Goal: Information Seeking & Learning: Learn about a topic

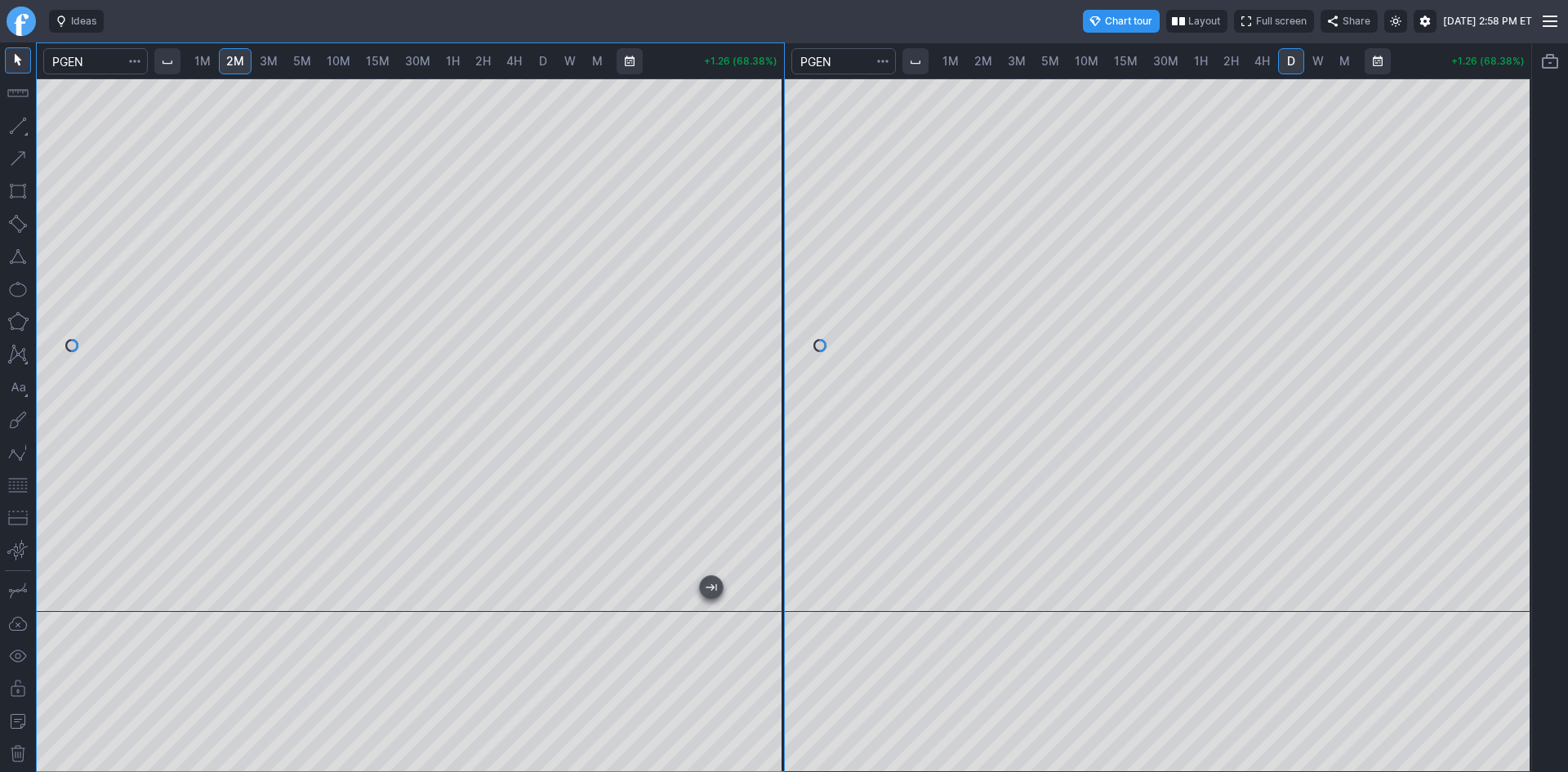
drag, startPoint x: 1519, startPoint y: 147, endPoint x: 1508, endPoint y: 254, distance: 107.6
click at [1508, 254] on div at bounding box center [1514, 341] width 35 height 493
click at [1481, 184] on div at bounding box center [1158, 344] width 747 height 533
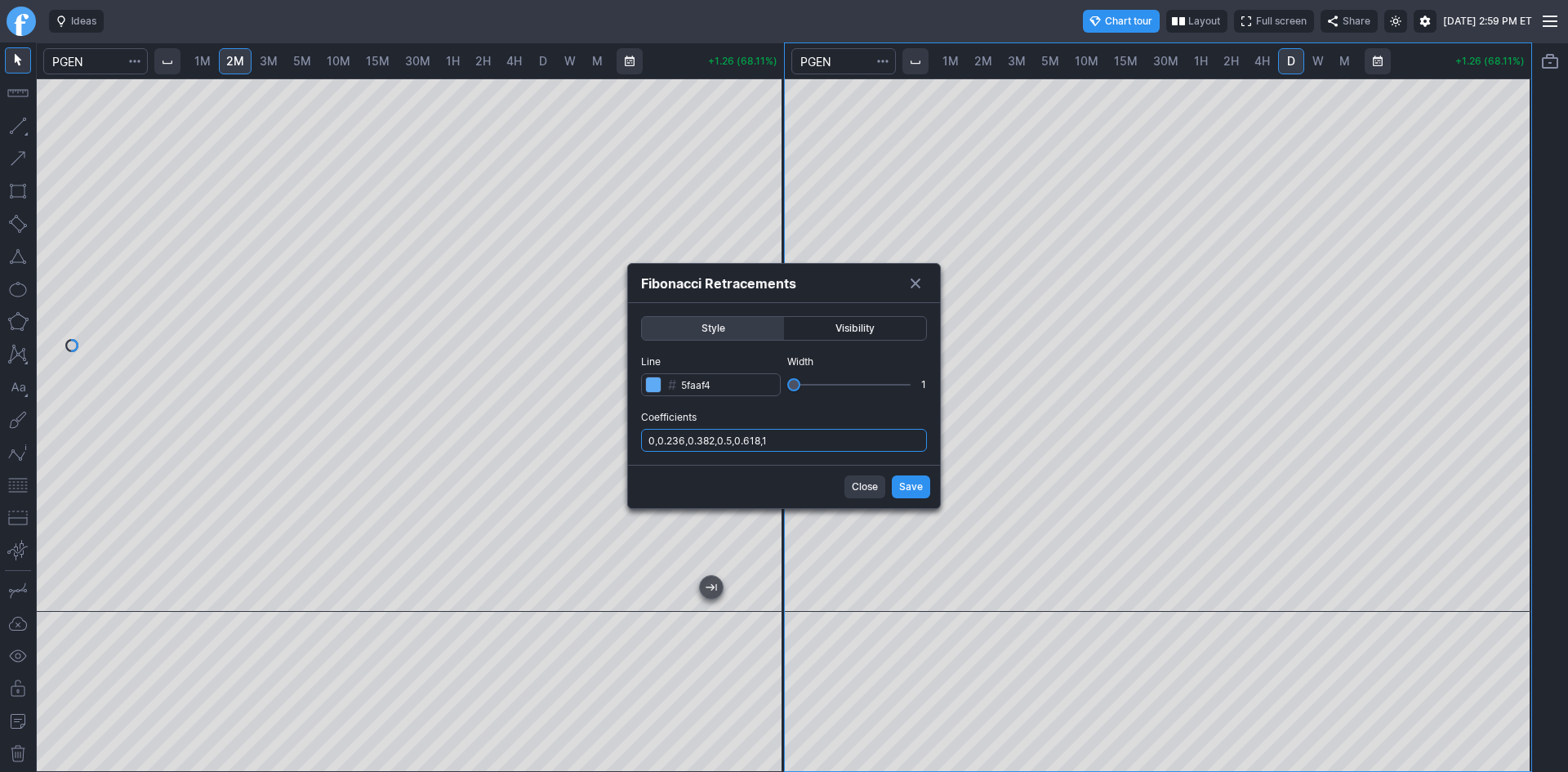
click at [799, 437] on input "0,0.236,0.382,0.5,0.618,1" at bounding box center [784, 440] width 286 height 23
type input "0,0.236,0.382,0.5,0.618,1,.786"
click at [917, 494] on span "Save" at bounding box center [910, 487] width 24 height 16
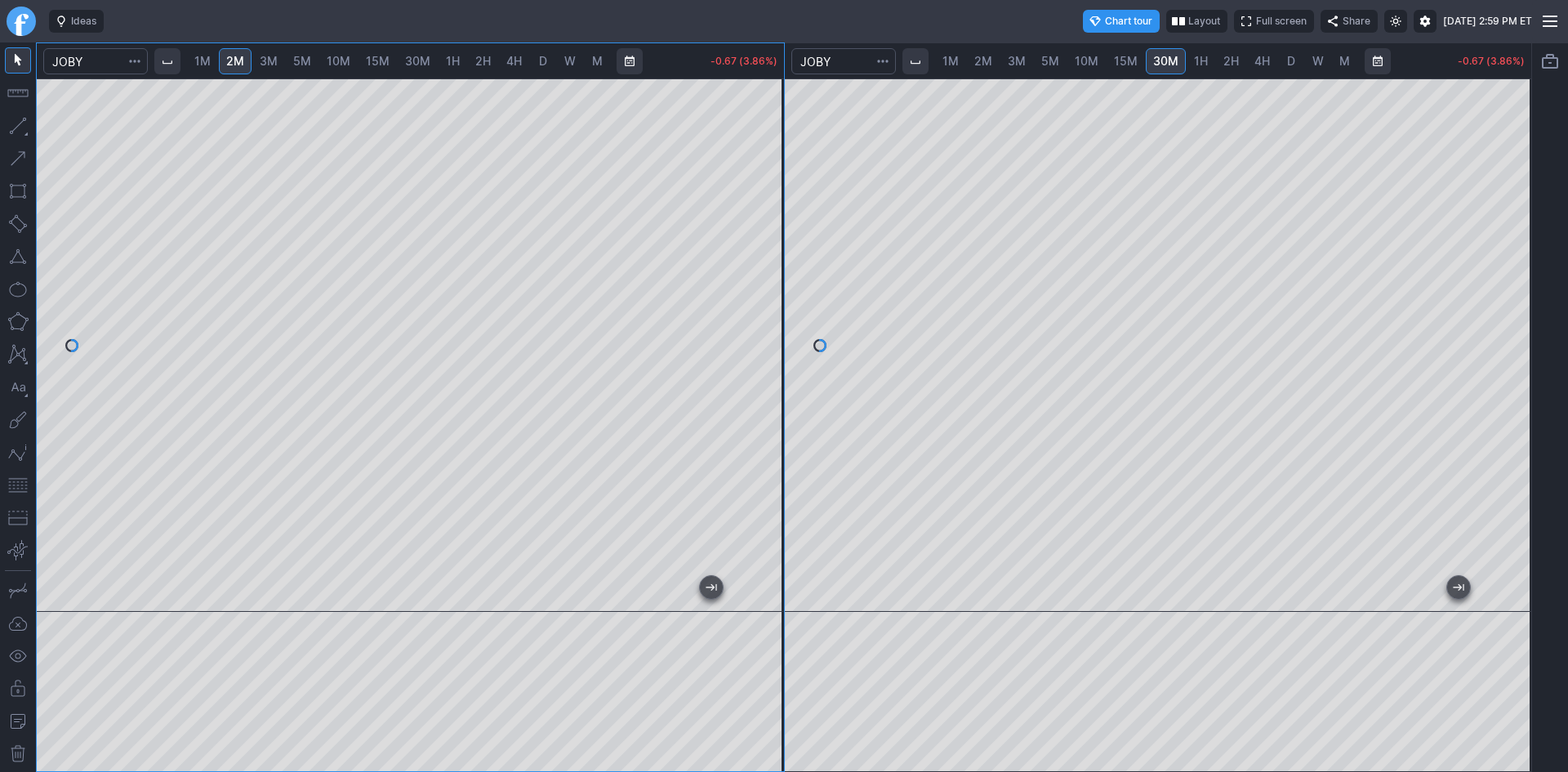
click at [801, 164] on div "1M 2M 3M 5M 10M 15M 30M 1H 2H 4H D W M -0.67 (3.86%) 1M 2M 3M 5M 10M 15M 30M 1H…" at bounding box center [784, 407] width 1496 height 729
click at [772, 133] on div at bounding box center [410, 344] width 747 height 533
click at [817, 208] on div "1M 2M 3M 5M 10M 15M 30M 1H 2H 4H D W M +1.29 (41.48%) 1M 2M 3M 5M 10M 15M 30M 1…" at bounding box center [784, 407] width 1496 height 729
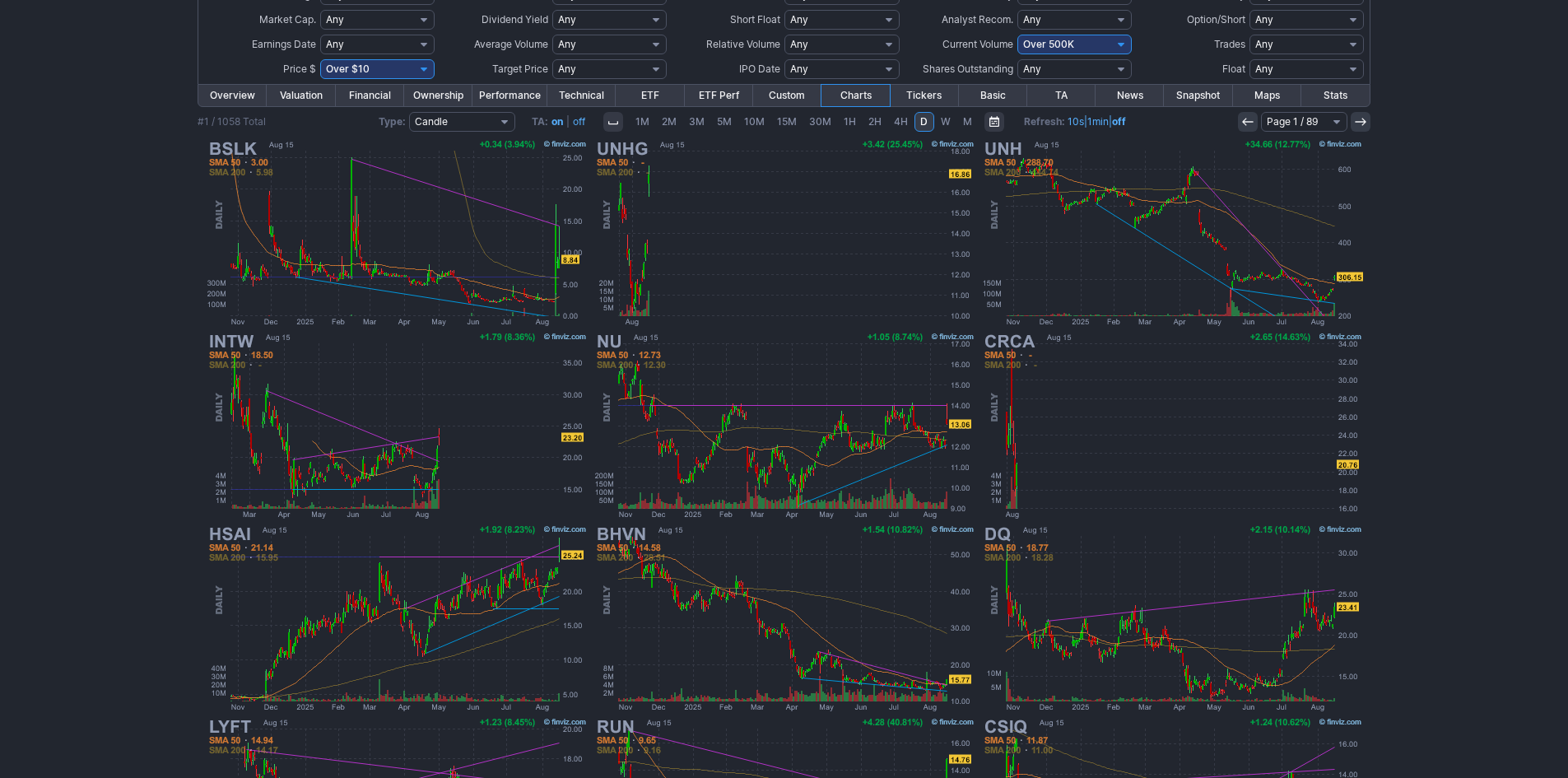
scroll to position [164, 0]
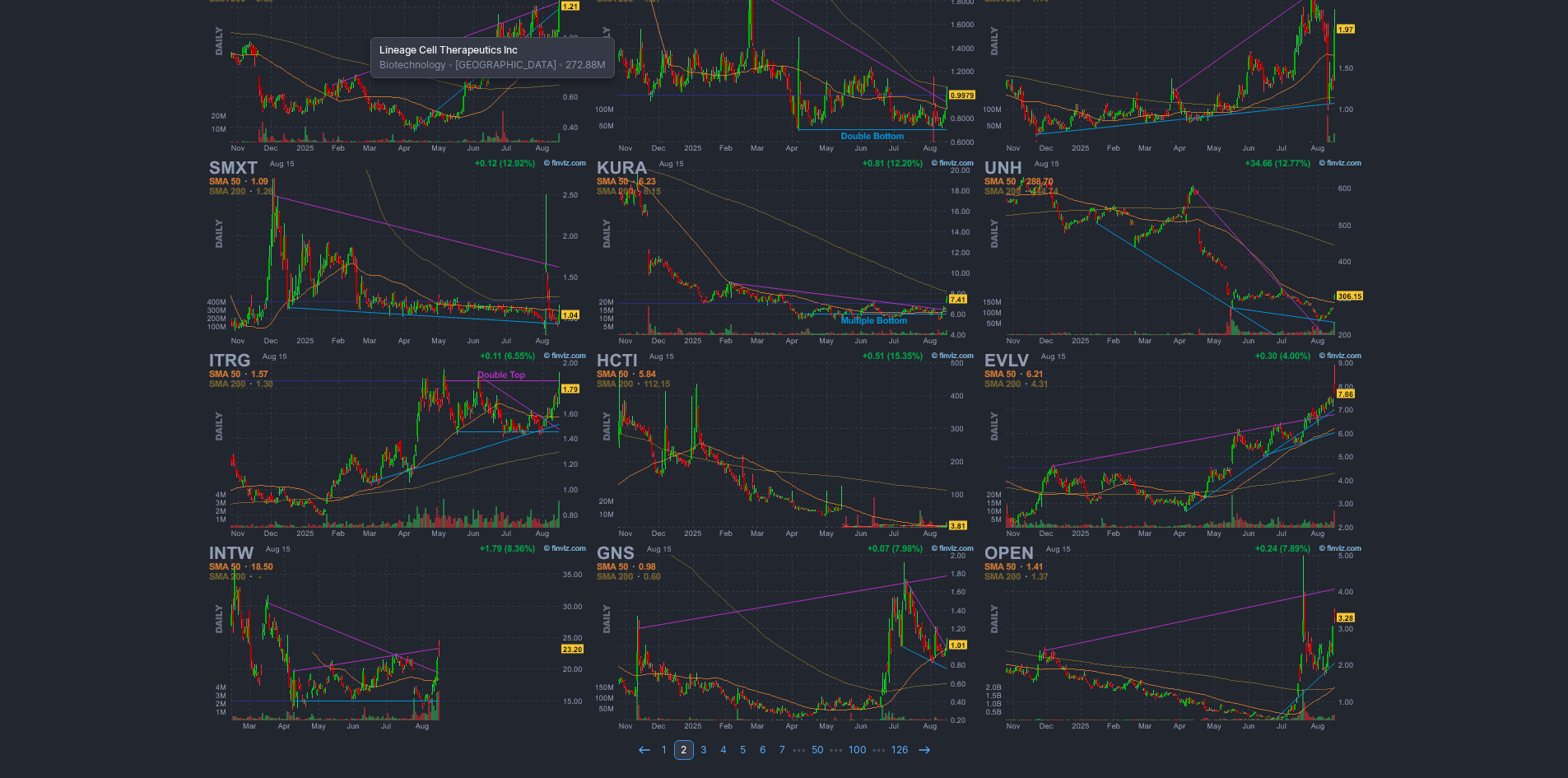
scroll to position [338, 0]
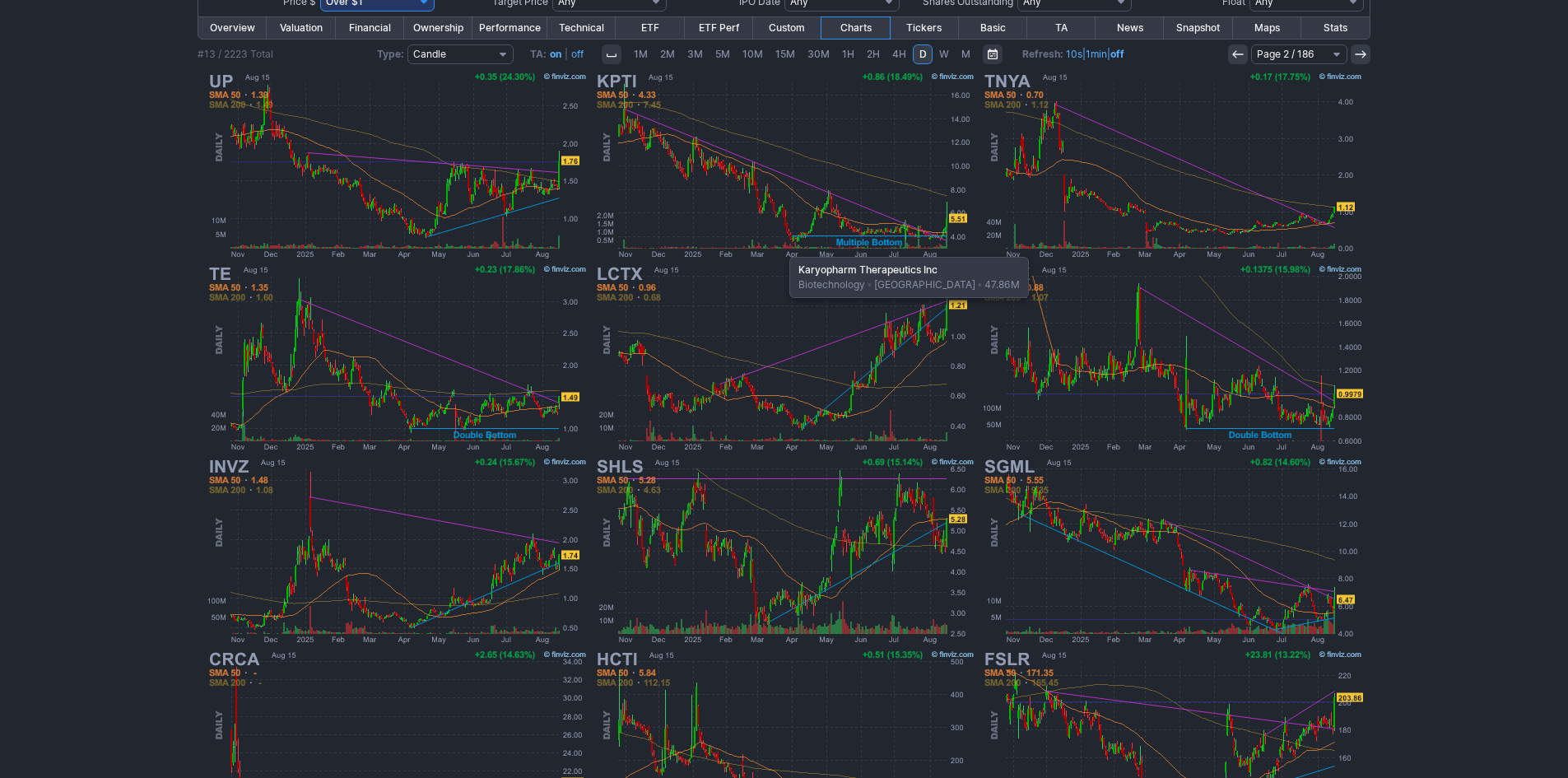
scroll to position [9, 0]
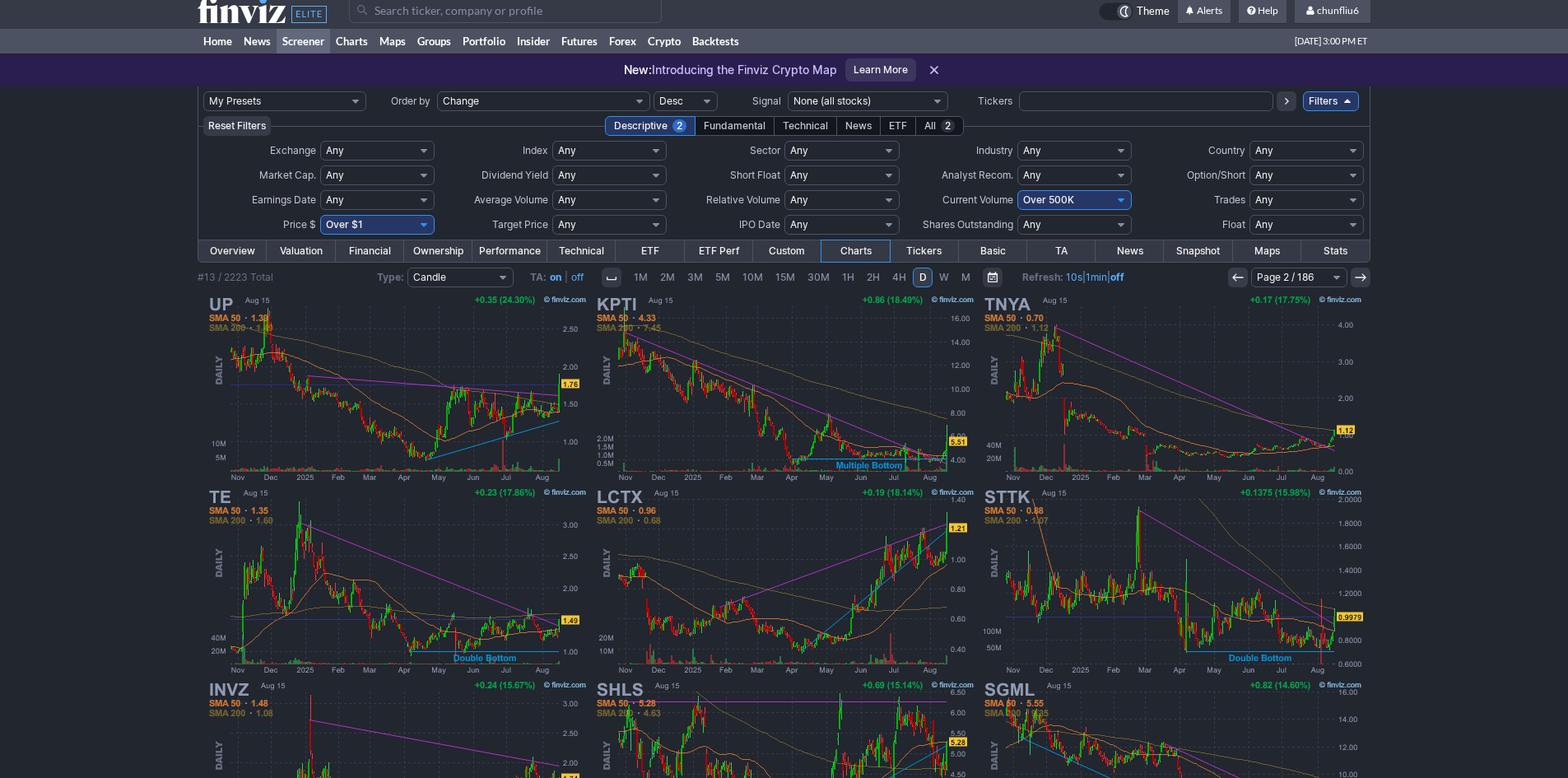
click at [1238, 267] on link at bounding box center [1238, 277] width 20 height 20
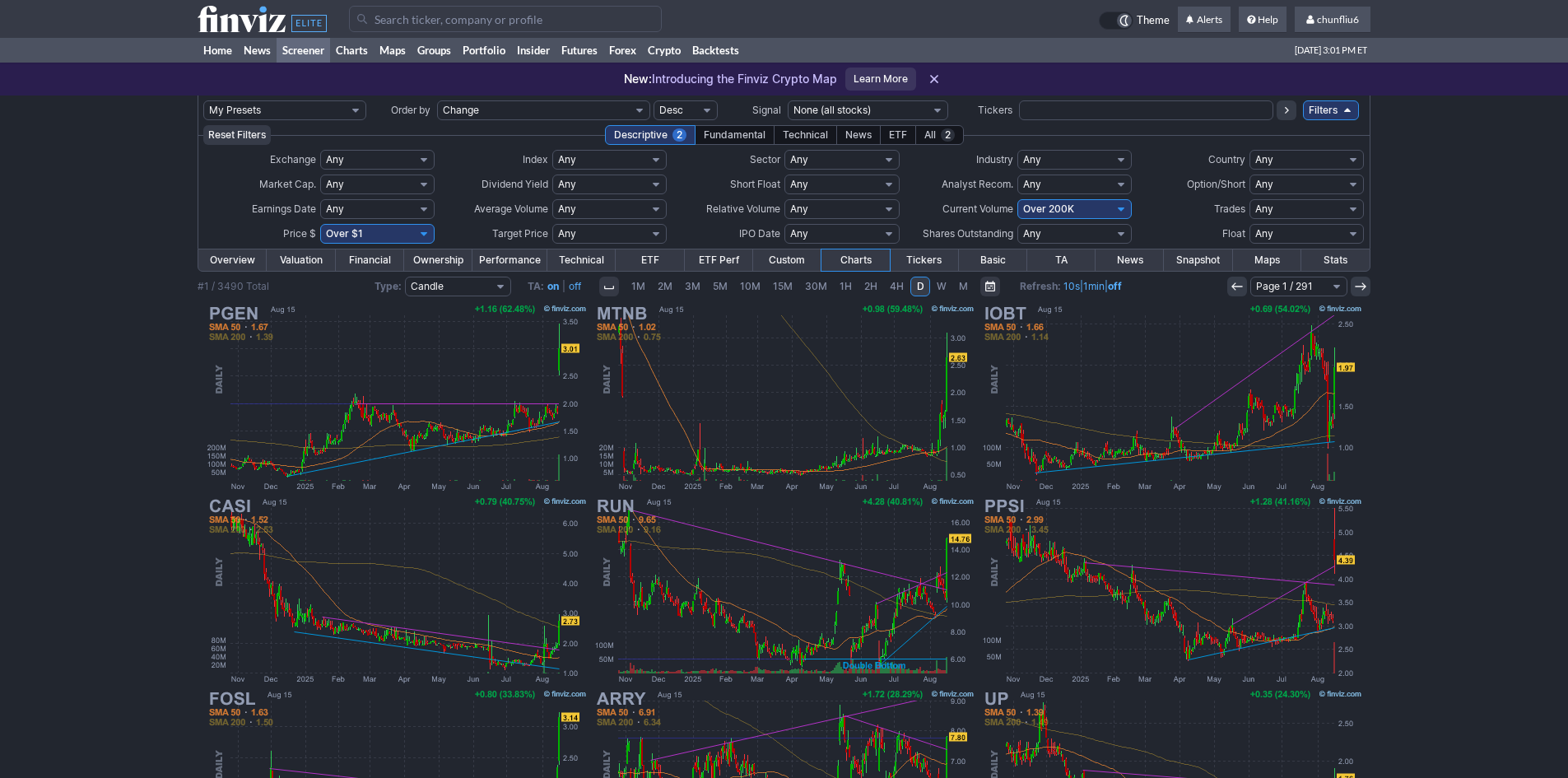
click at [436, 27] on input "Search" at bounding box center [505, 19] width 313 height 27
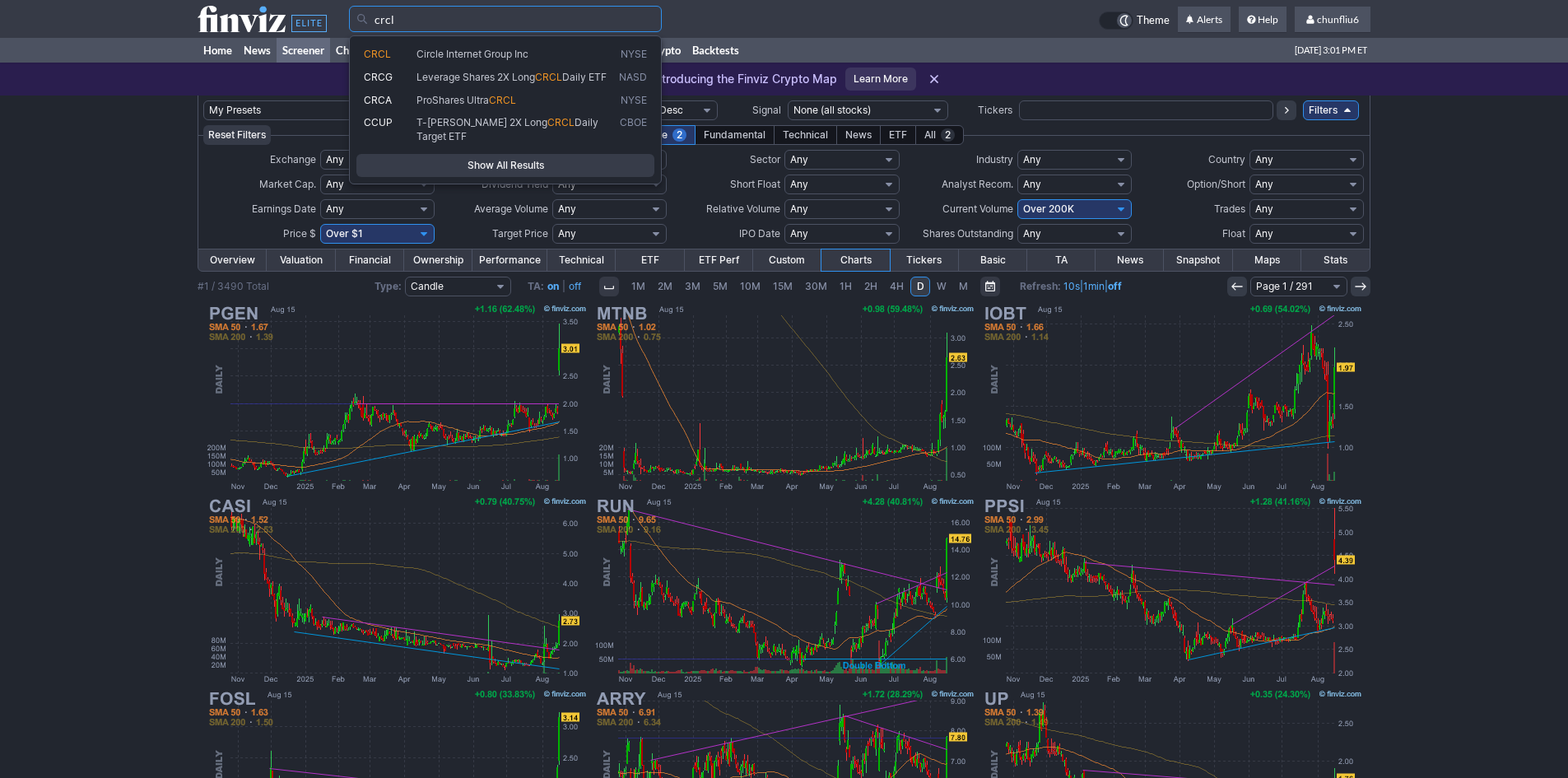
type input "crcl"
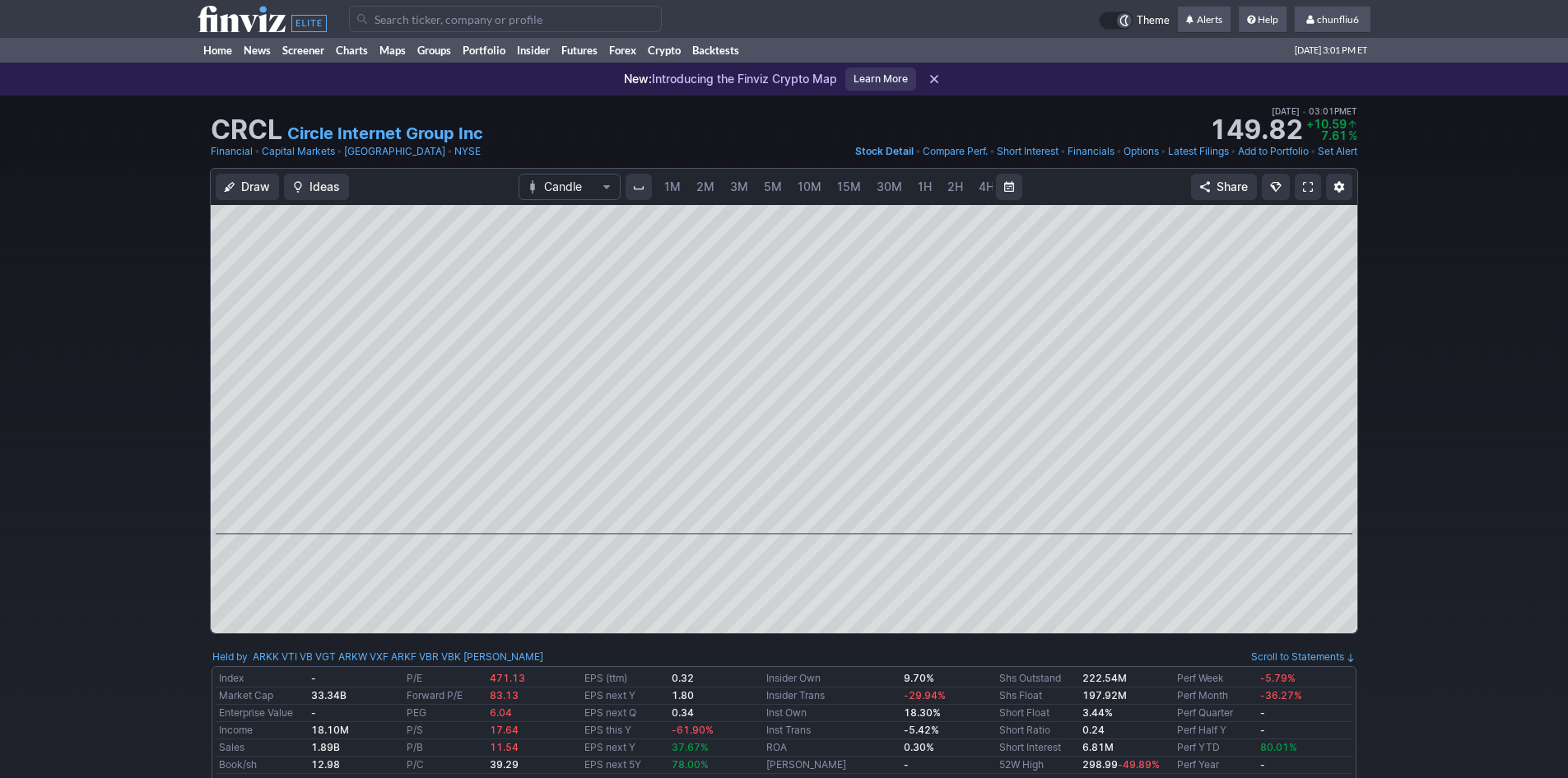
scroll to position [0, 89]
click at [673, 177] on link "5M" at bounding box center [684, 187] width 33 height 27
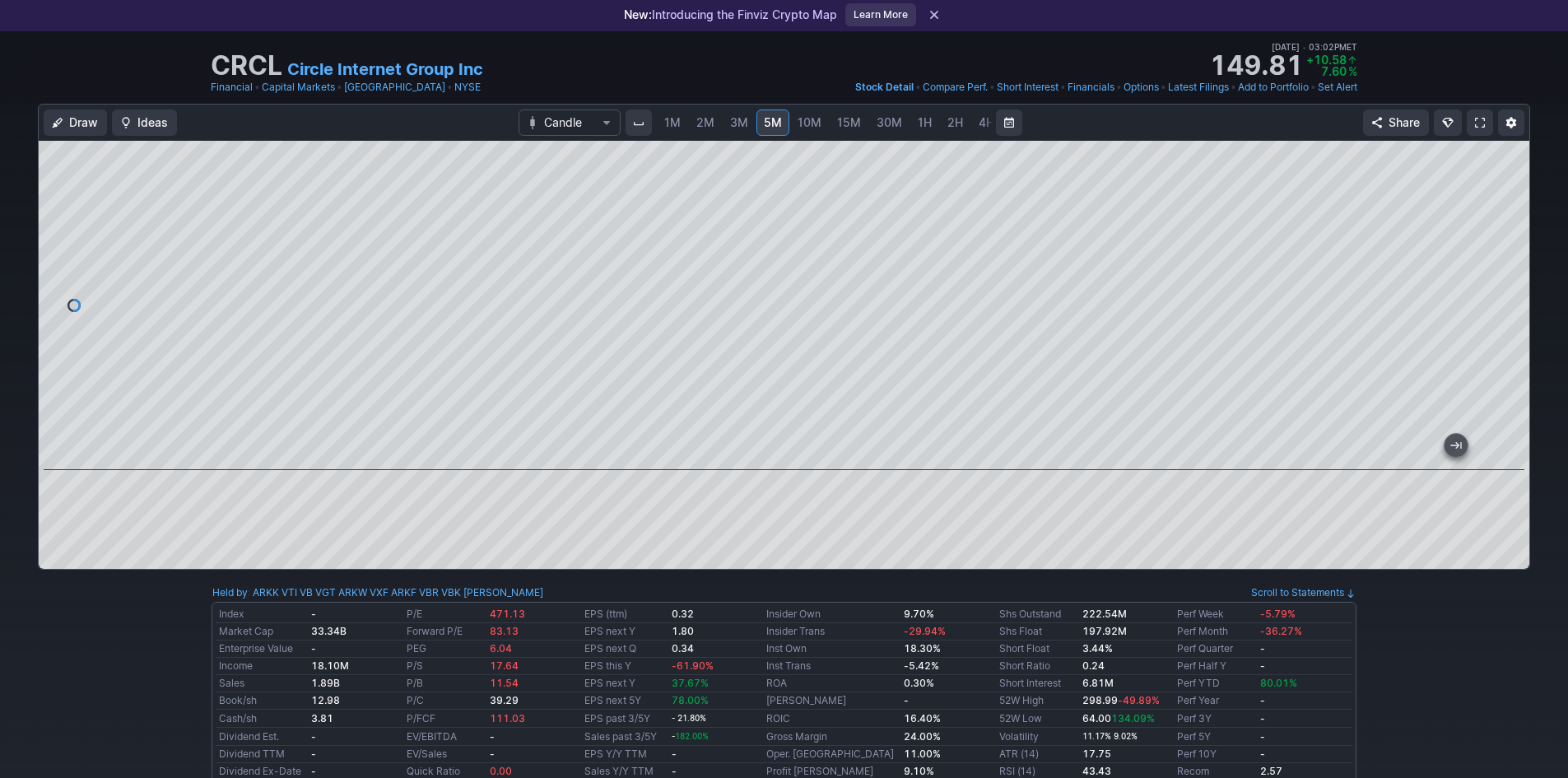
scroll to position [82, 0]
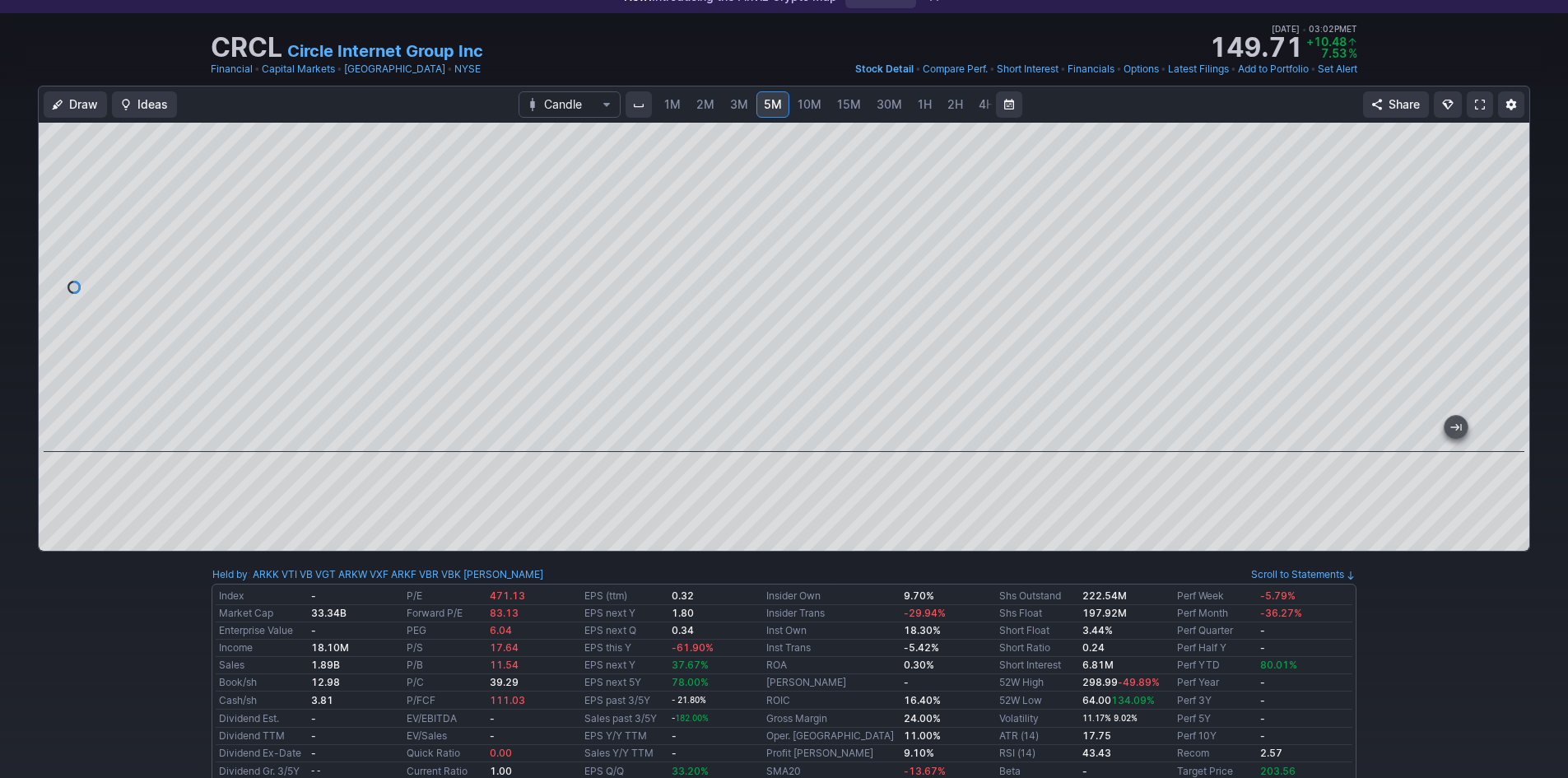
drag, startPoint x: 1054, startPoint y: 439, endPoint x: -982, endPoint y: 9, distance: 2080.9
click at [807, 101] on span "10M" at bounding box center [809, 104] width 24 height 14
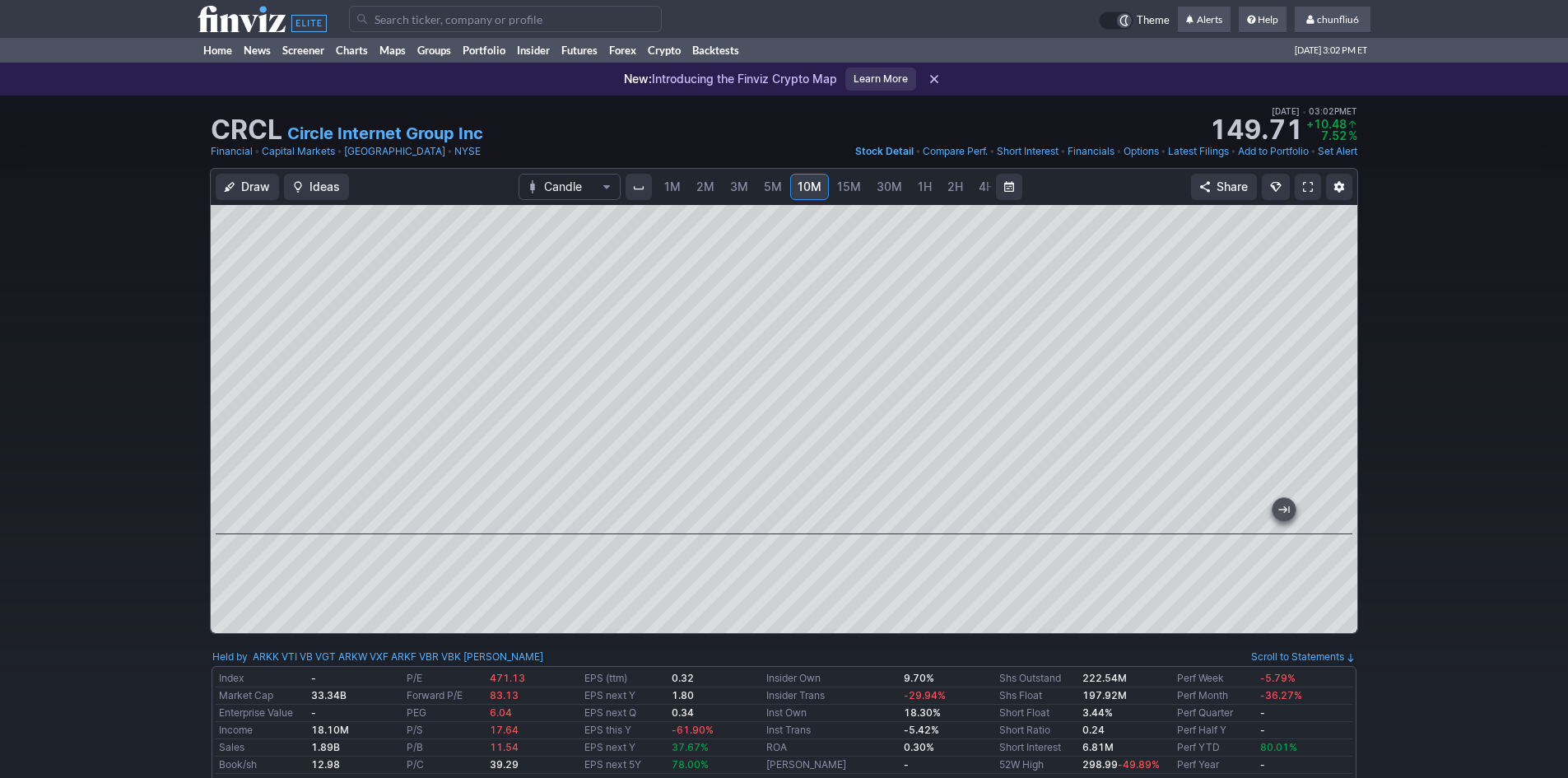
drag, startPoint x: 958, startPoint y: 512, endPoint x: 1580, endPoint y: 490, distance: 622.4
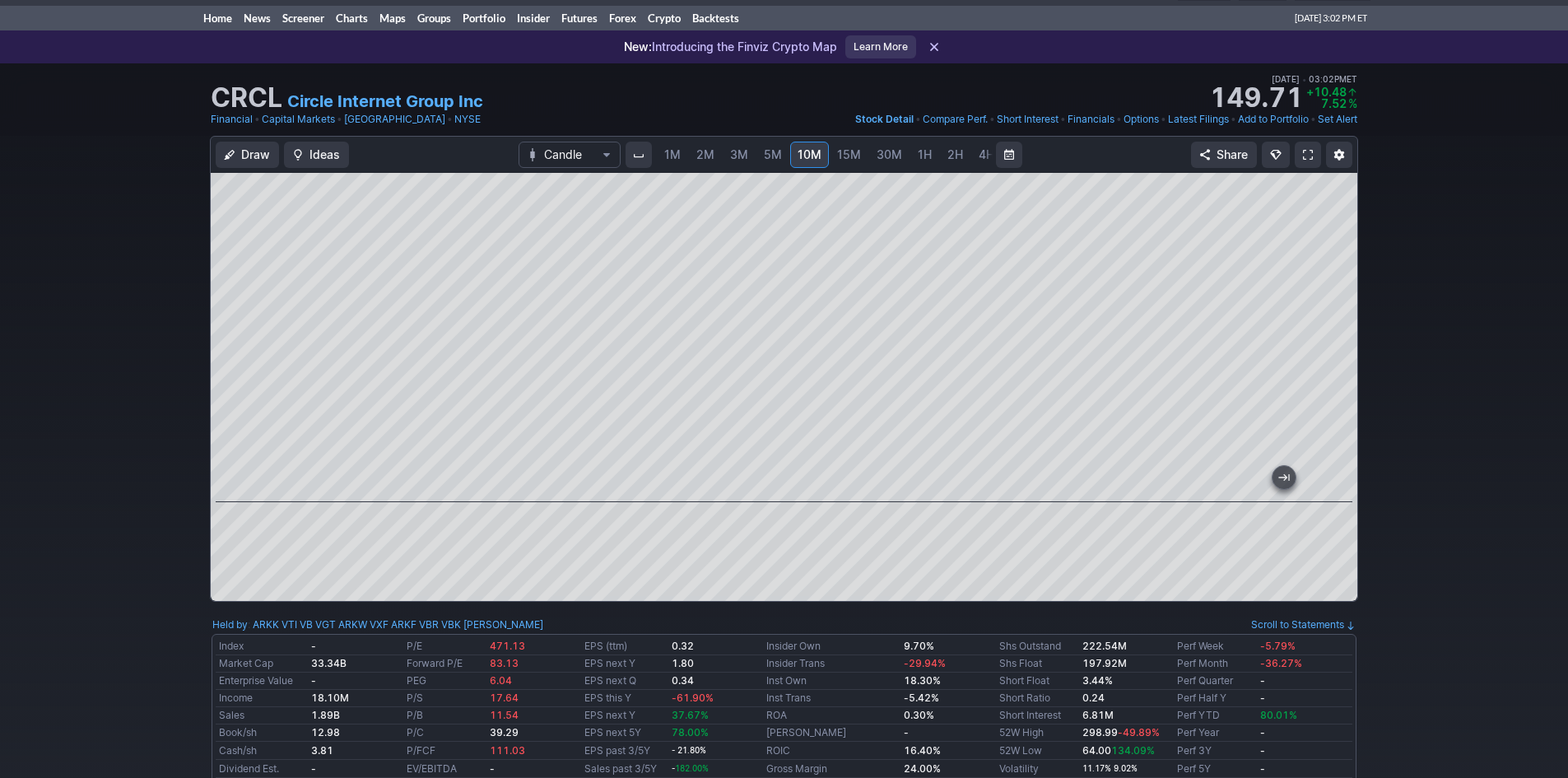
scroll to position [82, 0]
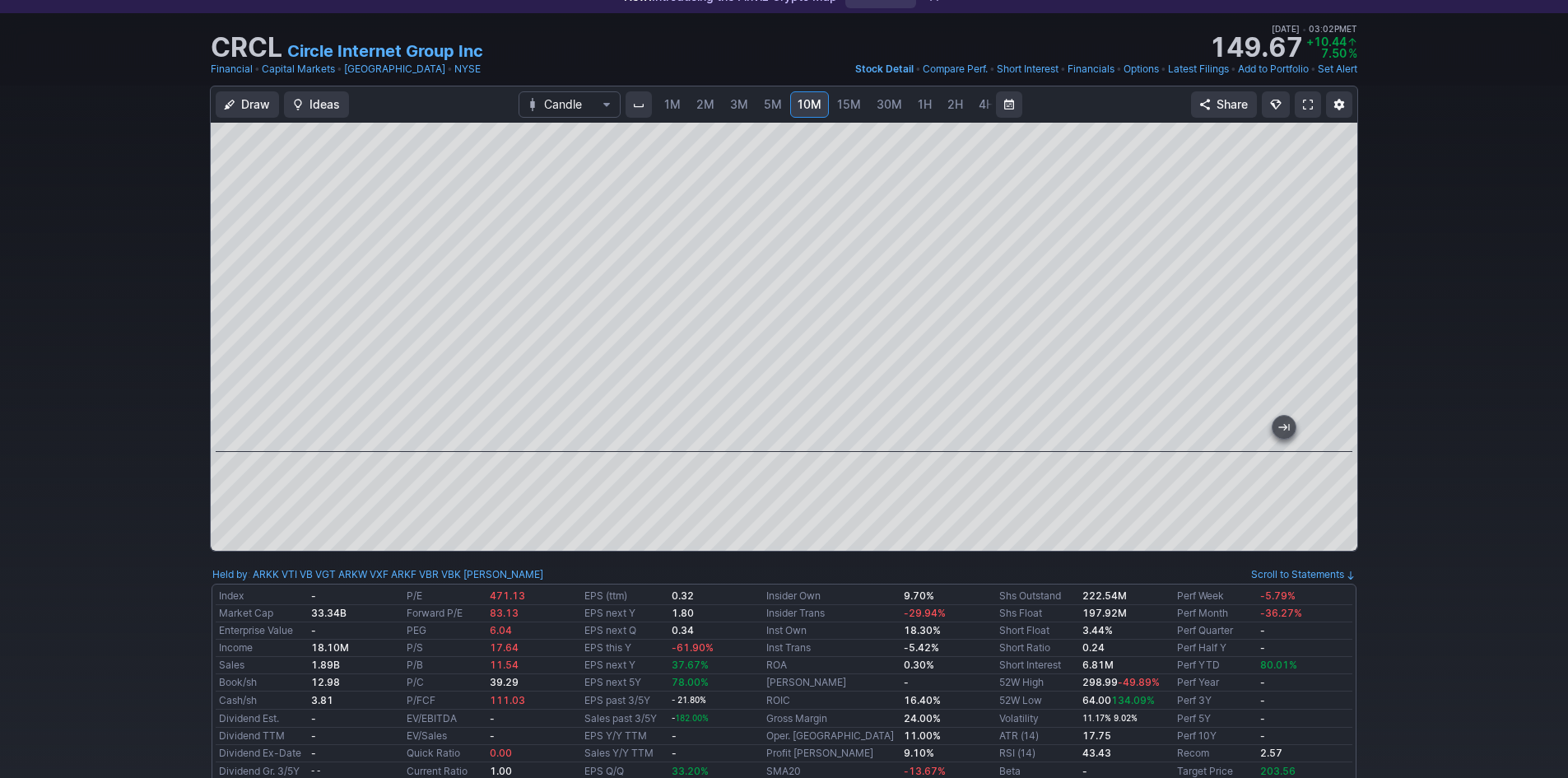
click at [877, 97] on span "30M" at bounding box center [889, 104] width 26 height 14
click at [1311, 104] on span at bounding box center [1308, 105] width 10 height 13
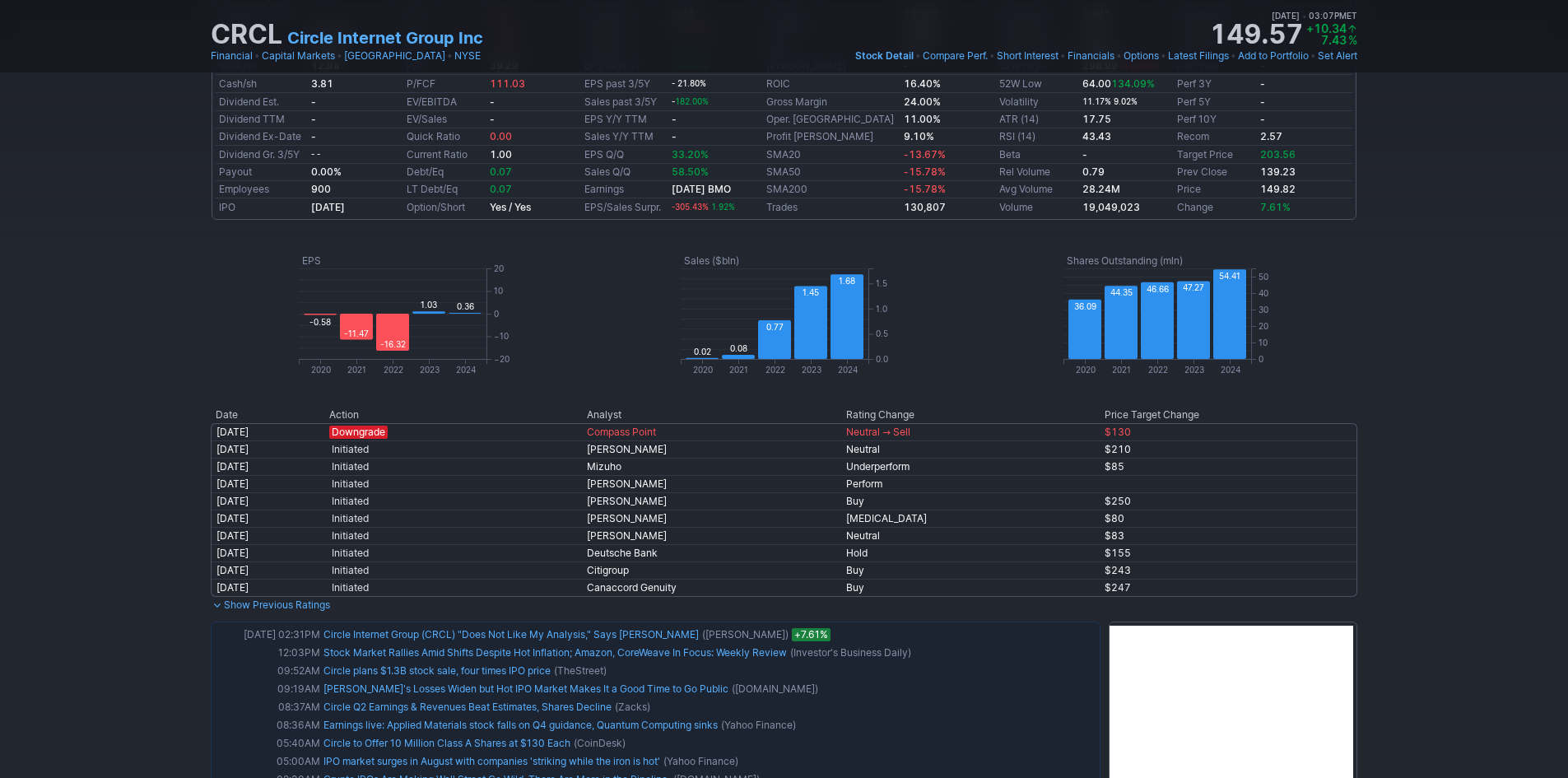
scroll to position [741, 0]
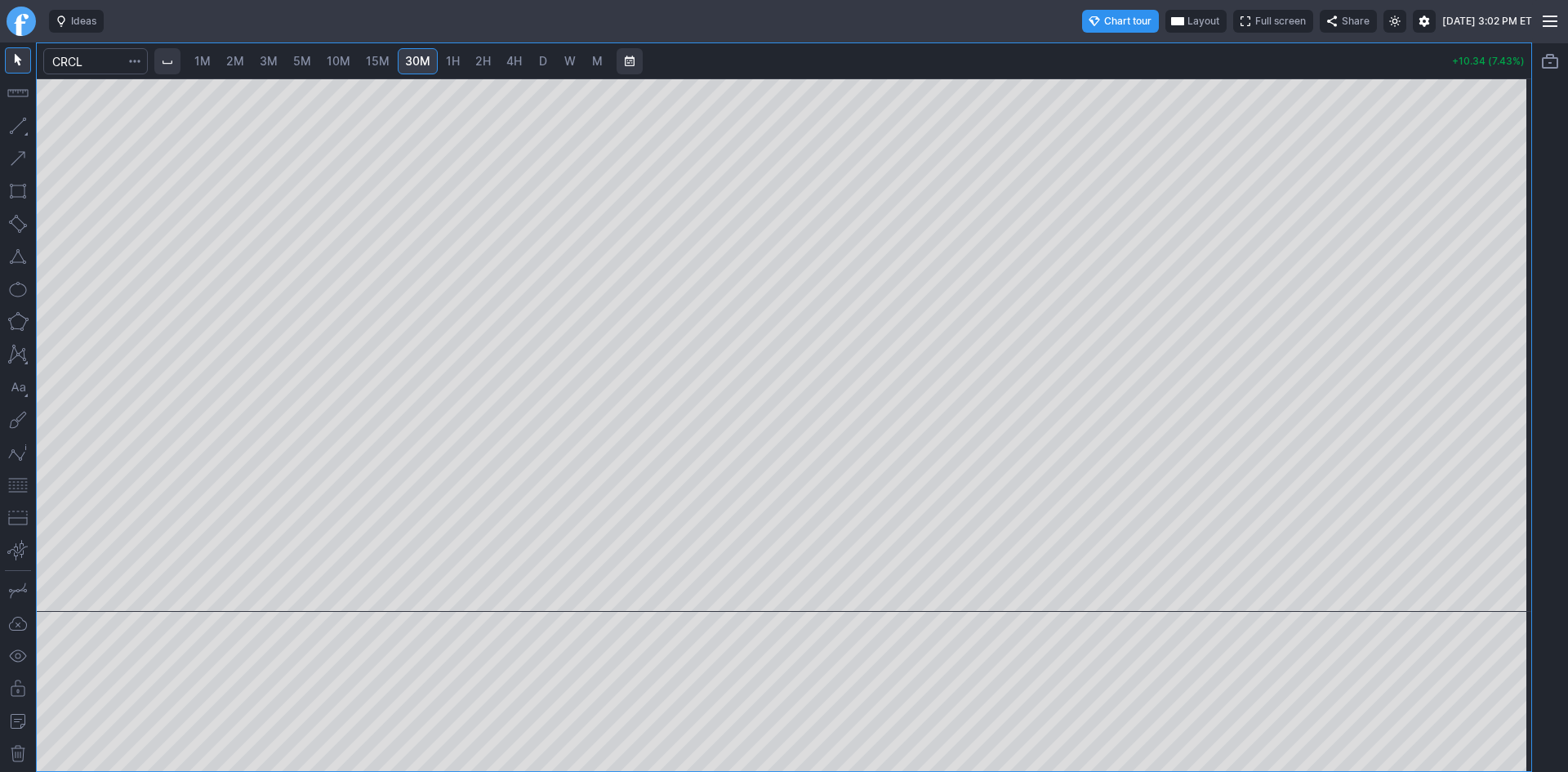
click at [448, 53] on span "1H" at bounding box center [452, 61] width 14 height 16
drag, startPoint x: 1528, startPoint y: 290, endPoint x: 1503, endPoint y: 368, distance: 81.9
click at [1503, 368] on div at bounding box center [1514, 341] width 35 height 493
click at [275, 51] on link "3M" at bounding box center [269, 61] width 33 height 26
drag, startPoint x: 1508, startPoint y: 246, endPoint x: 1508, endPoint y: 337, distance: 91.0
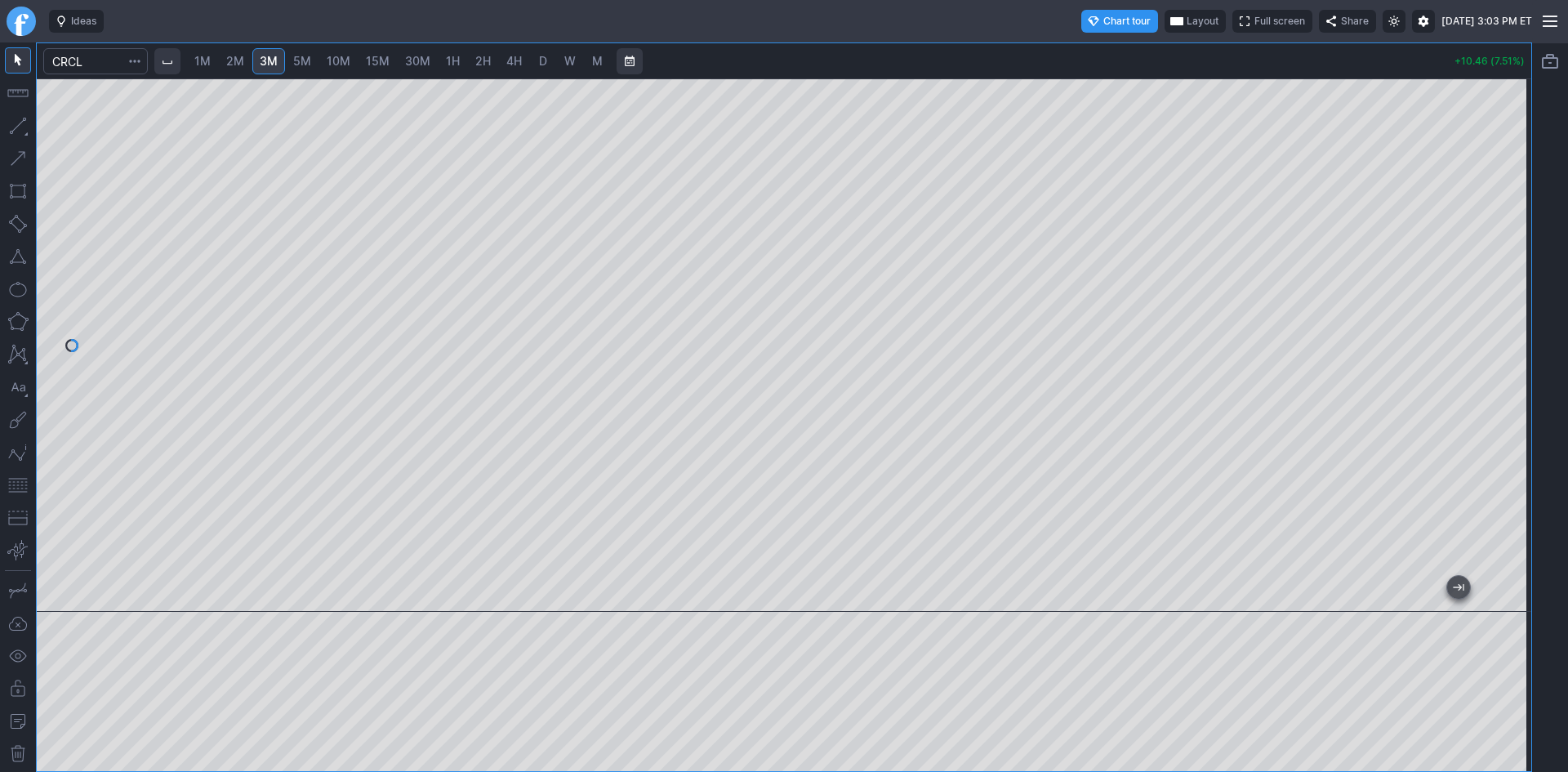
click at [1508, 337] on div at bounding box center [1514, 341] width 35 height 493
click at [329, 55] on span "10M" at bounding box center [338, 60] width 24 height 14
click at [10, 487] on button "button" at bounding box center [18, 485] width 26 height 26
click at [234, 59] on span "2M" at bounding box center [236, 60] width 18 height 14
click at [1496, 418] on div at bounding box center [784, 344] width 1495 height 533
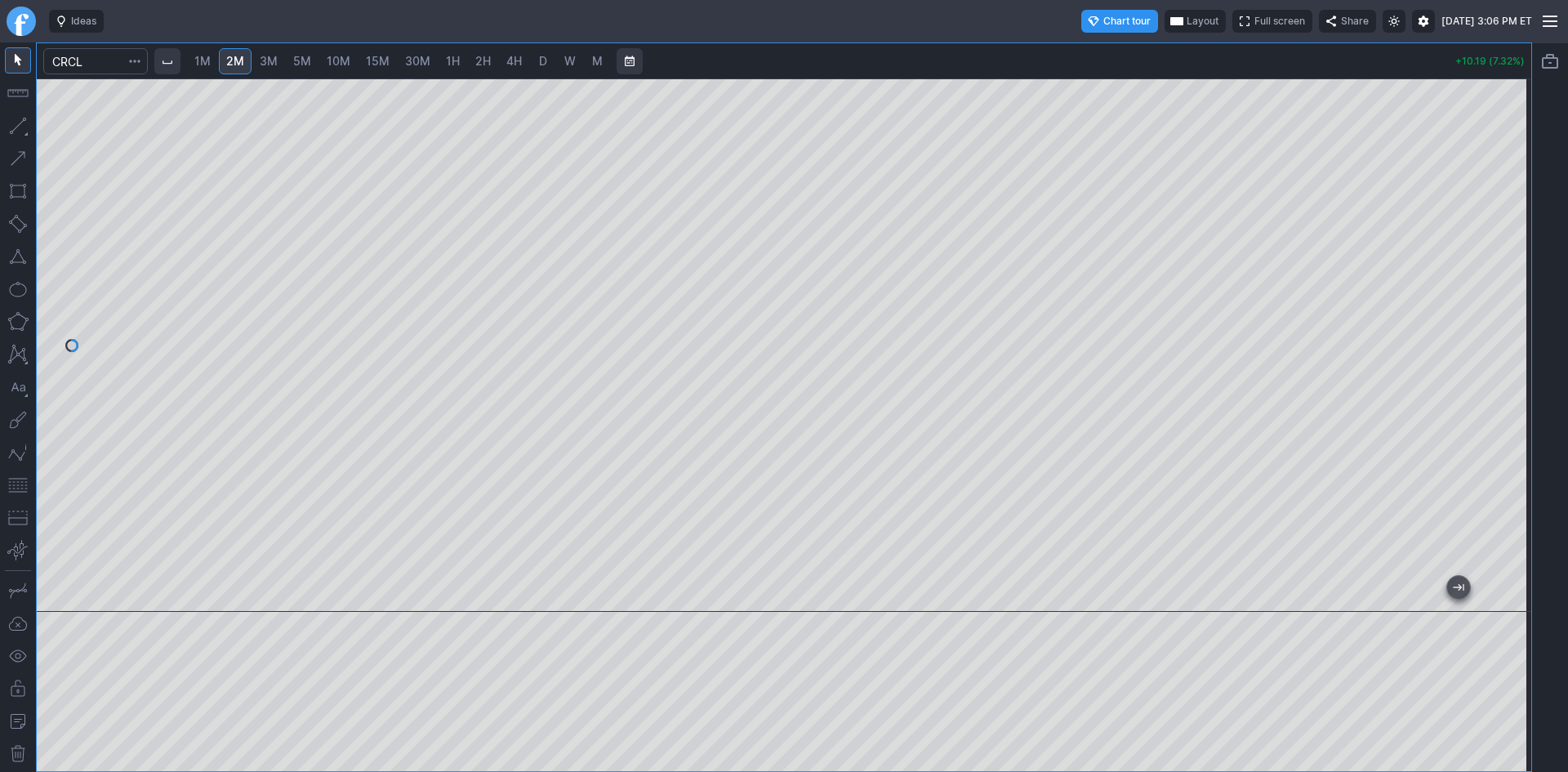
drag, startPoint x: 1517, startPoint y: 299, endPoint x: 1503, endPoint y: 327, distance: 31.3
click at [1503, 327] on div at bounding box center [1514, 341] width 35 height 493
click at [1515, 358] on div at bounding box center [784, 344] width 1495 height 533
drag, startPoint x: 1524, startPoint y: 317, endPoint x: 1516, endPoint y: 381, distance: 64.5
click at [1516, 381] on div at bounding box center [1514, 341] width 35 height 493
